Goal: Navigation & Orientation: Find specific page/section

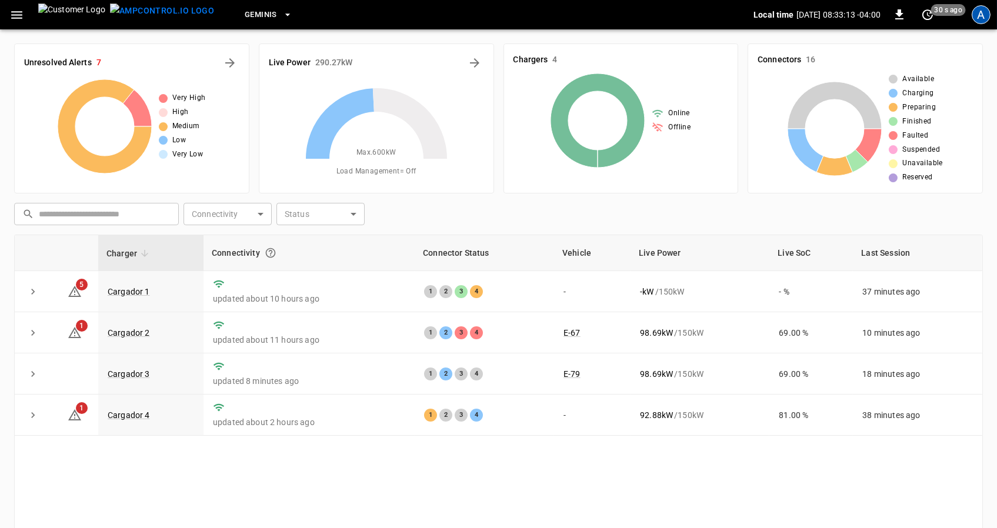
click at [982, 15] on div "A" at bounding box center [981, 14] width 19 height 19
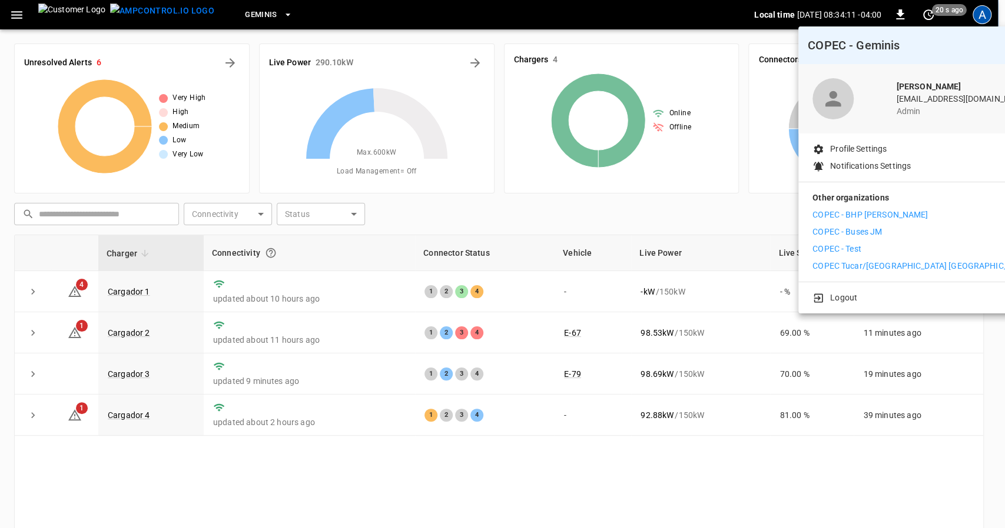
click at [888, 216] on p "COPEC - BHP [PERSON_NAME]" at bounding box center [869, 215] width 115 height 12
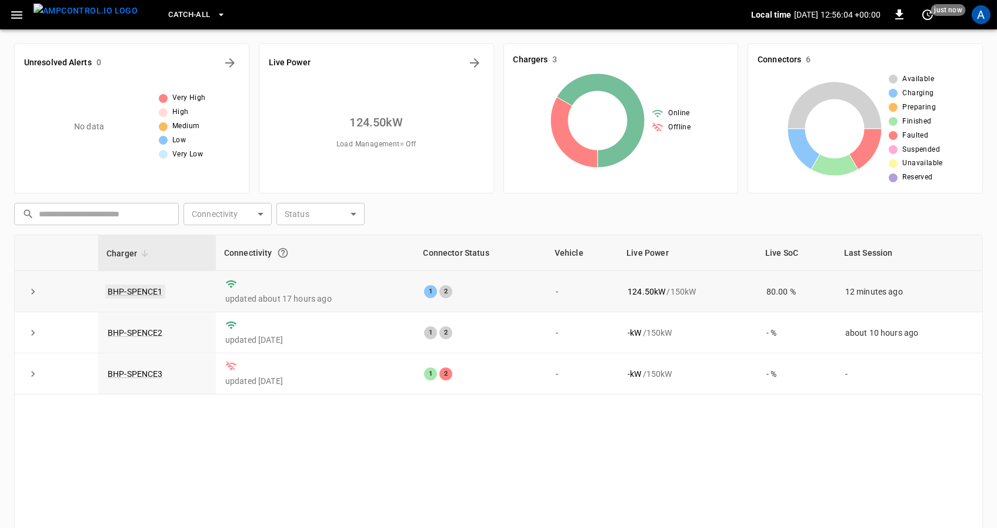
click at [157, 289] on link "BHP-SPENCE1" at bounding box center [135, 292] width 60 height 14
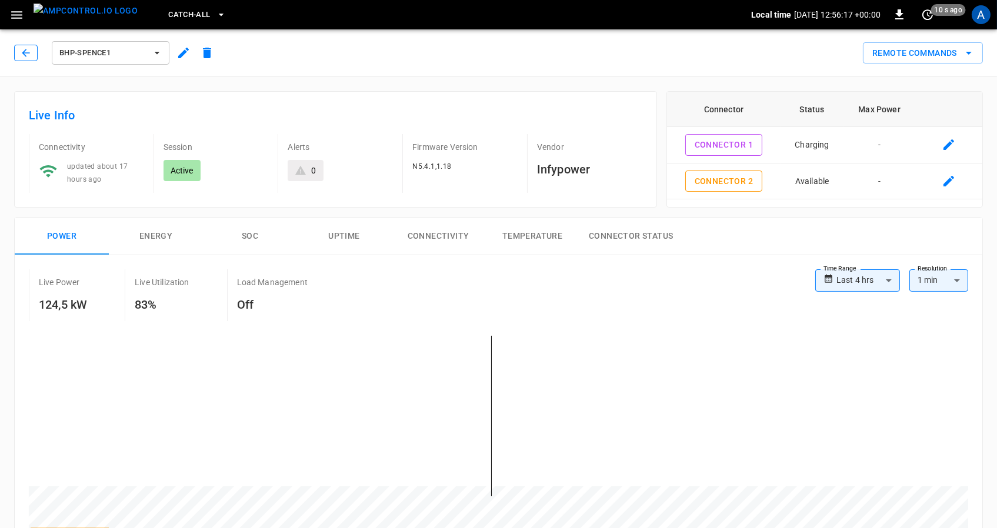
click at [31, 49] on icon "button" at bounding box center [26, 53] width 12 height 12
